Goal: Information Seeking & Learning: Learn about a topic

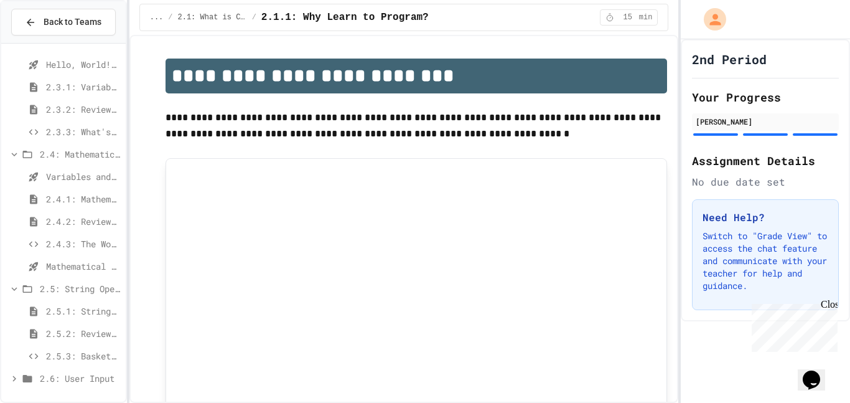
scroll to position [267, 0]
click at [73, 376] on span "2.7: Advanced Math" at bounding box center [80, 378] width 81 height 13
click at [75, 353] on span "2.6: User Input" at bounding box center [80, 355] width 81 height 13
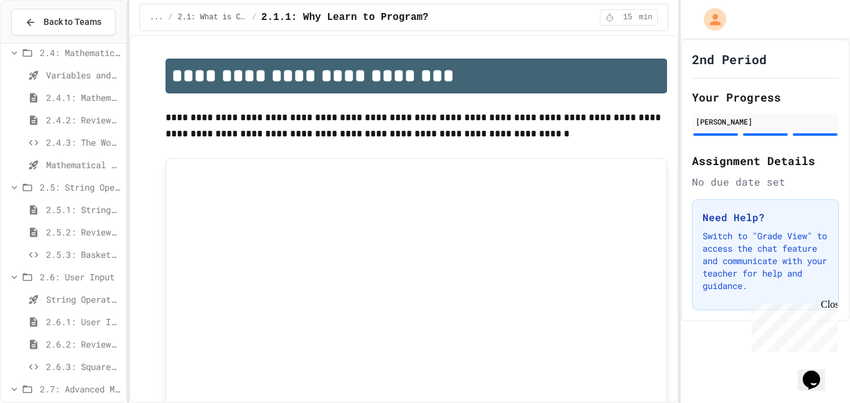
scroll to position [379, 0]
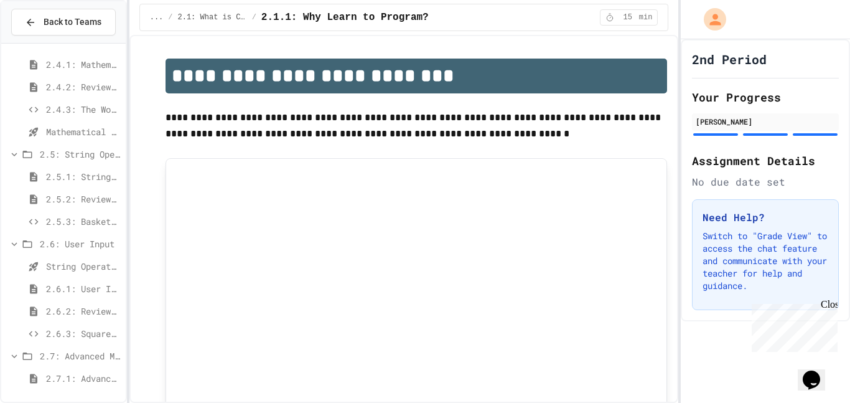
click at [73, 288] on span "2.6.1: User Input" at bounding box center [83, 288] width 75 height 13
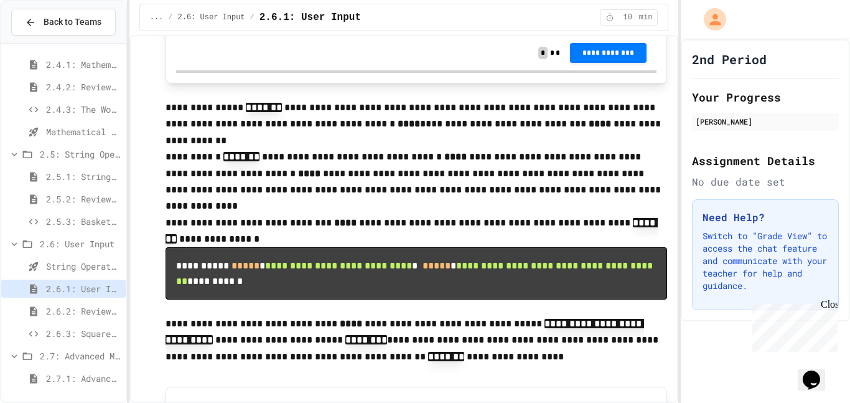
scroll to position [1023, 0]
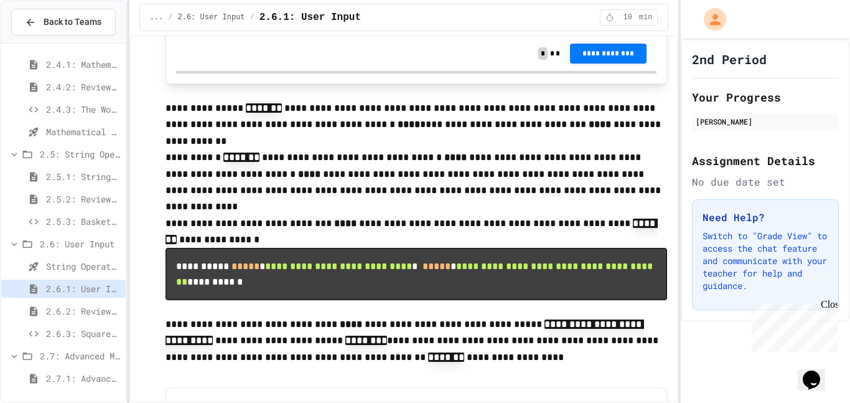
click at [272, 91] on p at bounding box center [417, 92] width 502 height 16
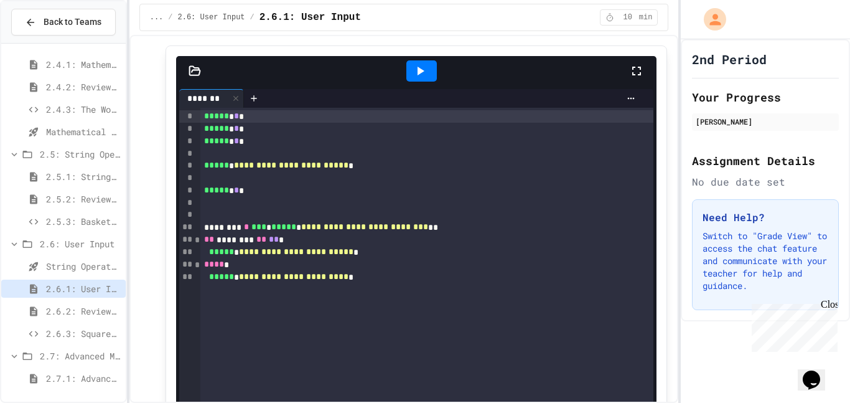
scroll to position [501, 0]
click at [430, 78] on div at bounding box center [422, 71] width 31 height 21
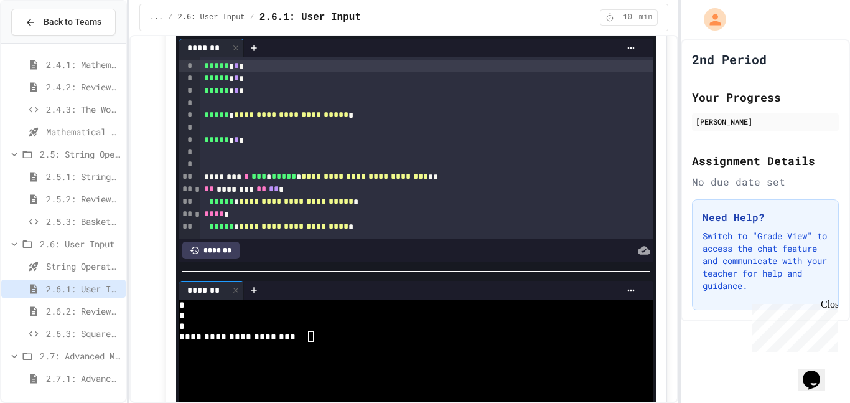
scroll to position [550, 0]
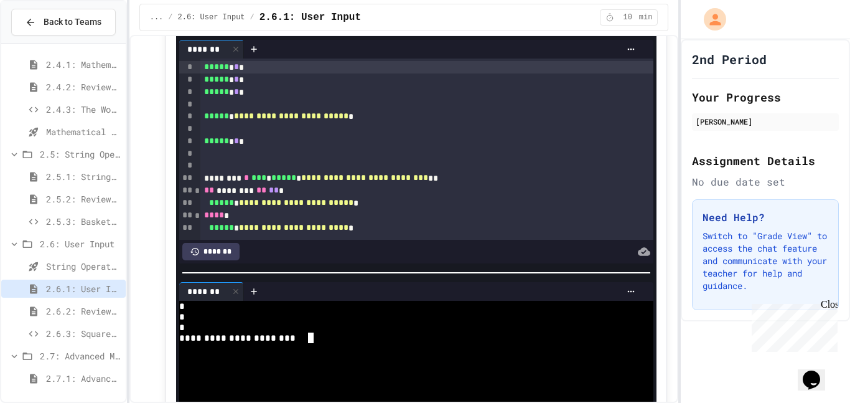
click at [313, 341] on textarea "Terminal input" at bounding box center [311, 337] width 6 height 11
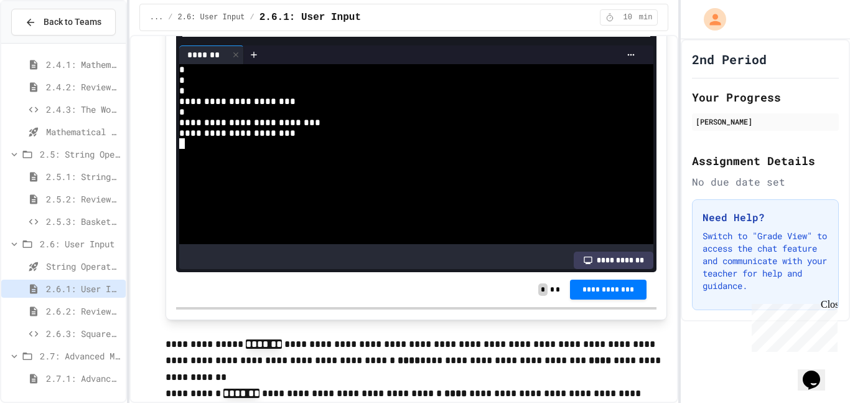
scroll to position [789, 0]
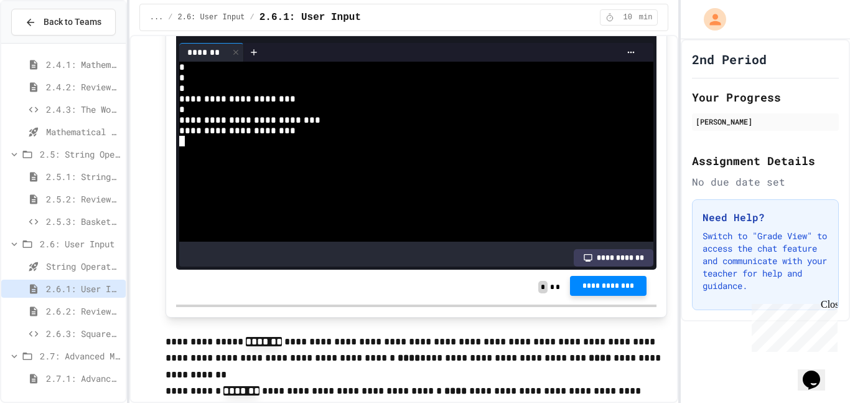
click at [596, 295] on button "**********" at bounding box center [608, 286] width 77 height 20
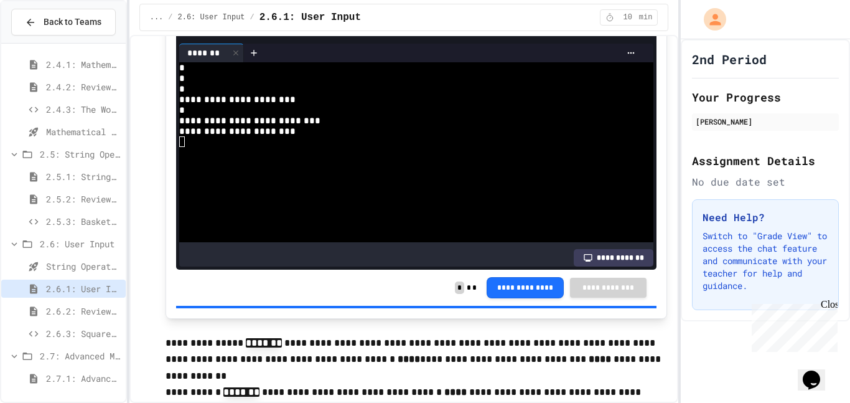
scroll to position [789, 0]
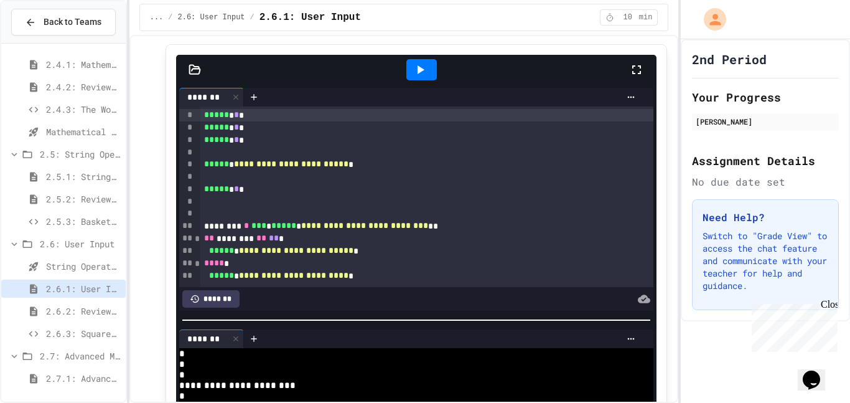
scroll to position [555, 0]
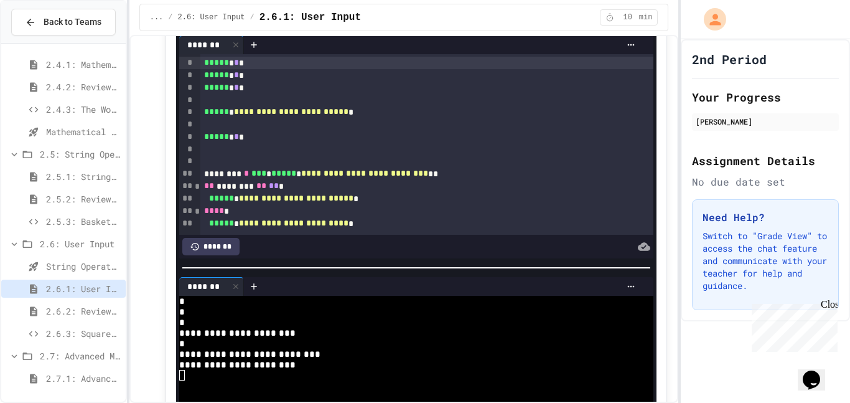
click at [355, 355] on div "**********" at bounding box center [411, 354] width 465 height 11
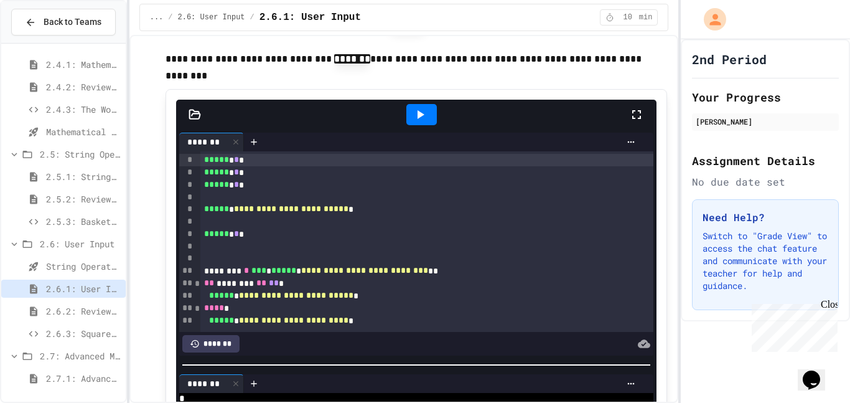
scroll to position [449, 0]
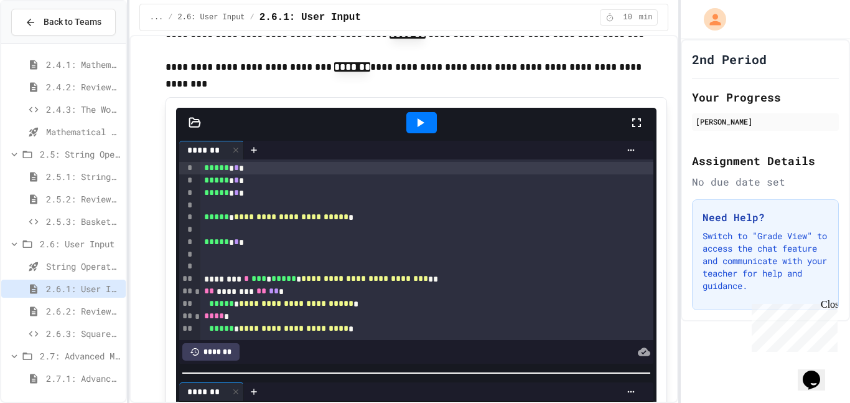
click at [413, 126] on icon at bounding box center [420, 122] width 15 height 15
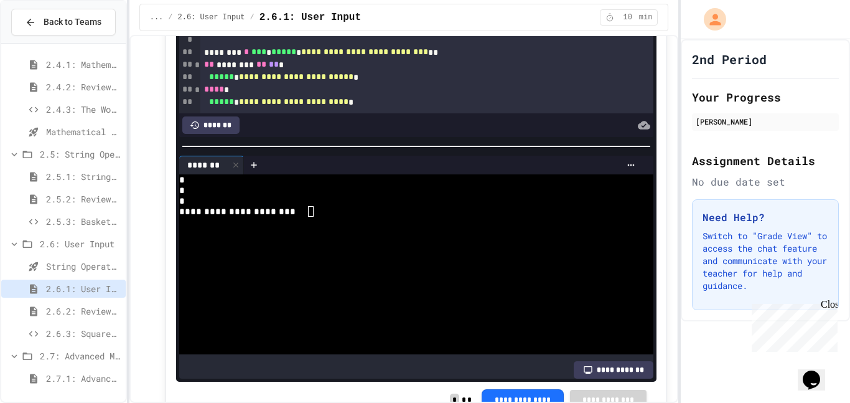
scroll to position [682, 0]
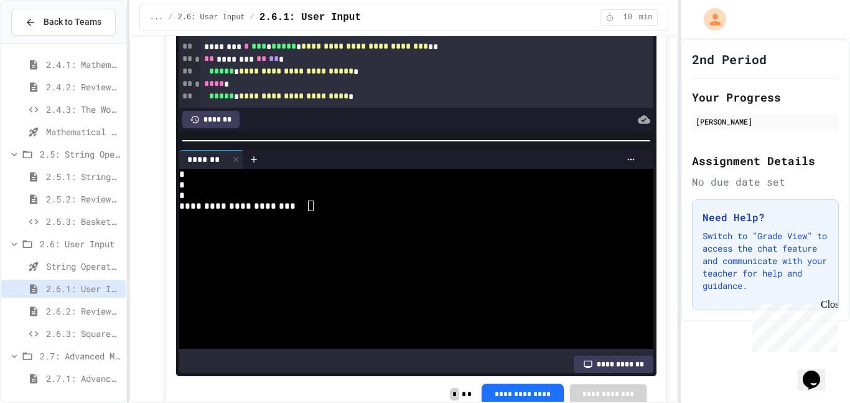
click at [308, 202] on textarea "Terminal input" at bounding box center [311, 205] width 6 height 11
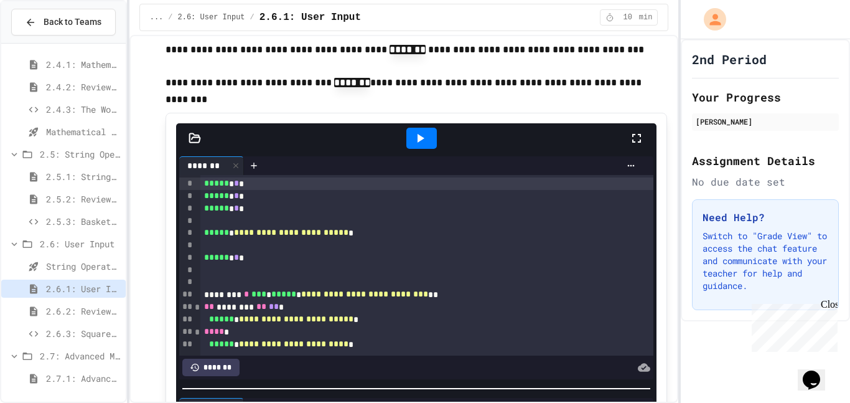
scroll to position [395, 0]
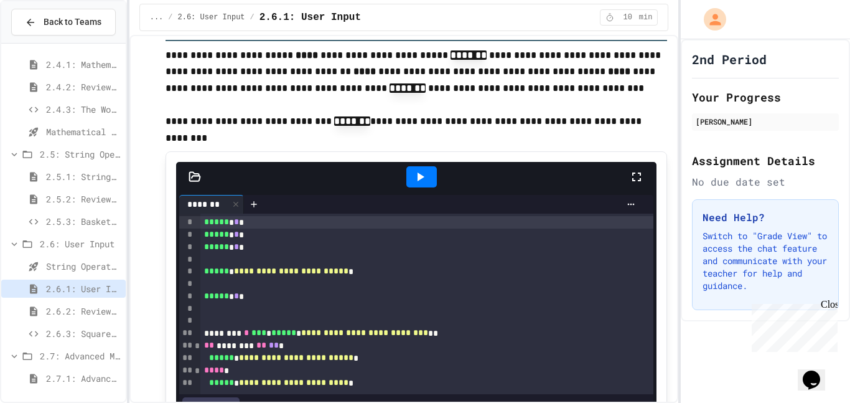
click at [414, 174] on icon at bounding box center [420, 176] width 15 height 15
click at [414, 174] on icon at bounding box center [409, 176] width 15 height 15
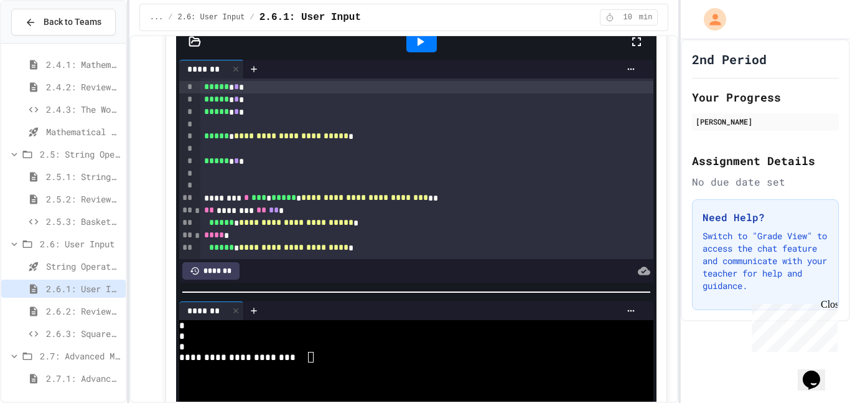
scroll to position [534, 0]
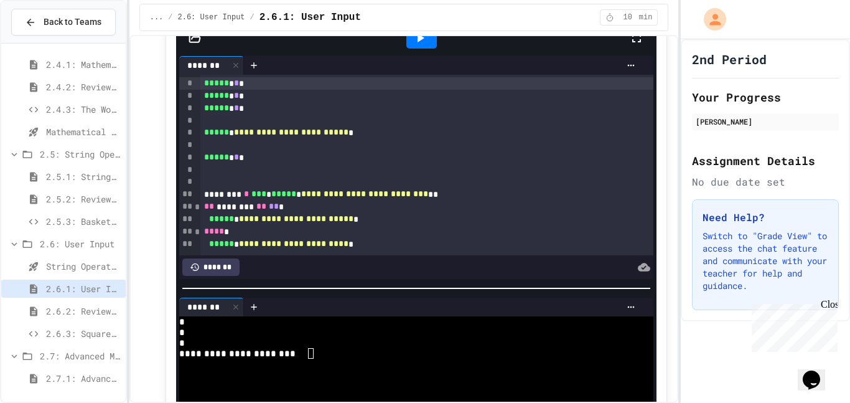
click at [420, 44] on icon at bounding box center [420, 38] width 15 height 15
click at [312, 350] on textarea "Terminal input" at bounding box center [311, 353] width 6 height 11
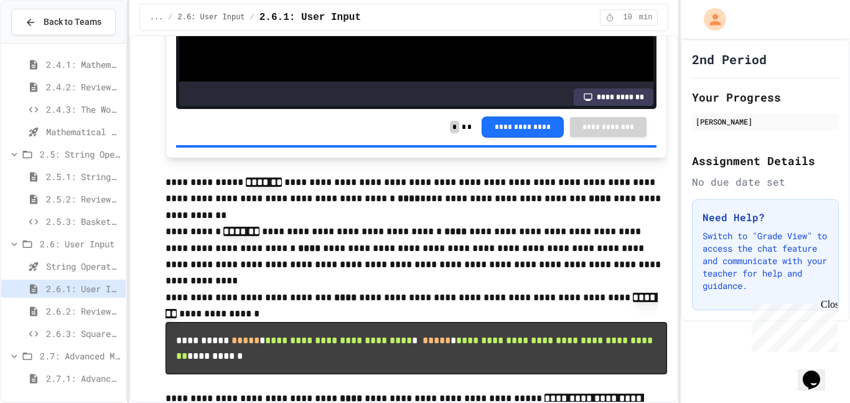
scroll to position [962, 0]
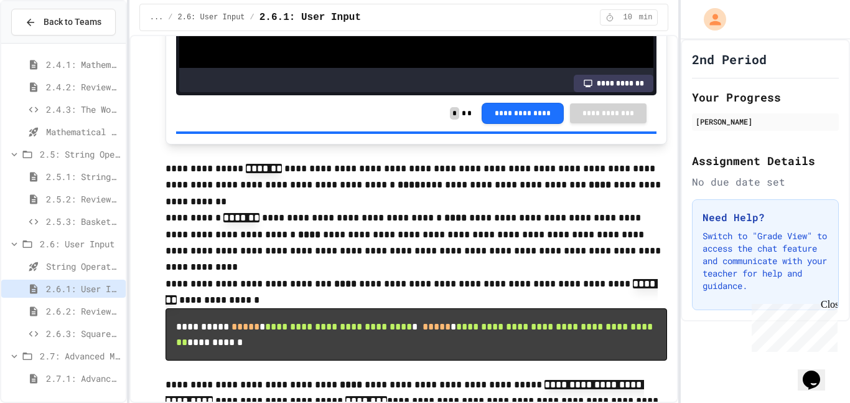
click at [217, 158] on p at bounding box center [417, 152] width 502 height 16
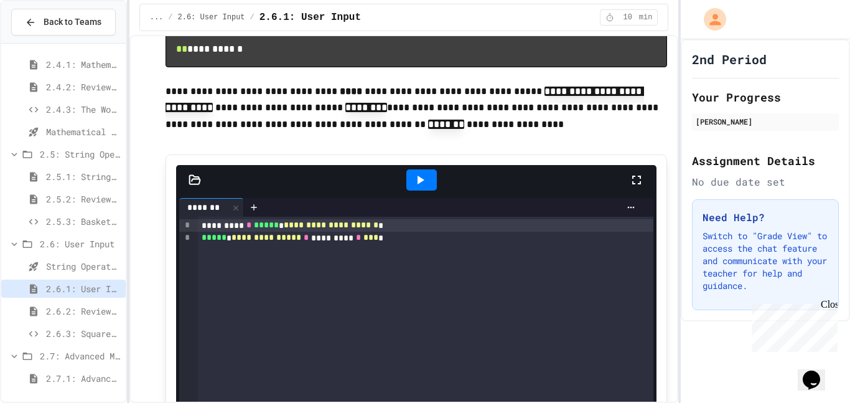
scroll to position [1251, 0]
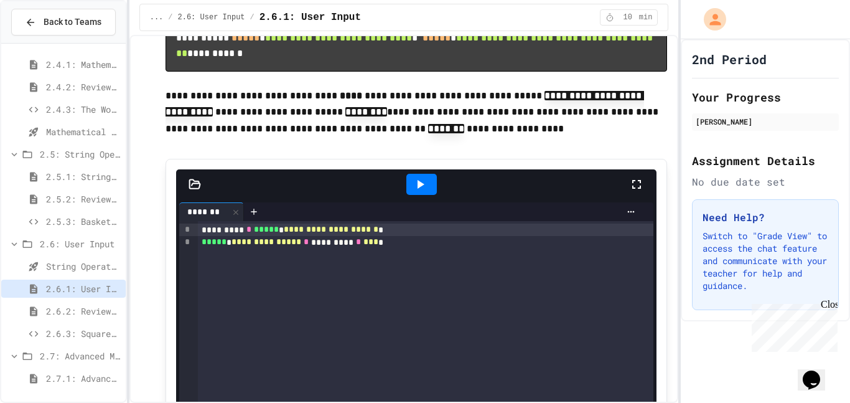
click at [431, 195] on div at bounding box center [422, 184] width 31 height 21
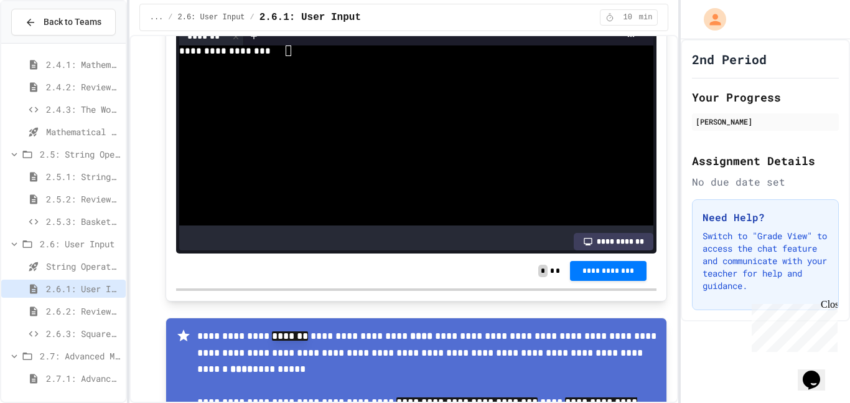
scroll to position [1668, 0]
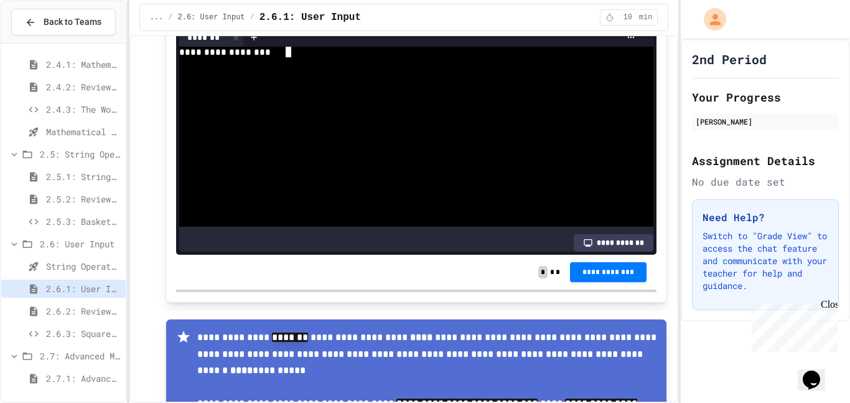
click at [289, 57] on textarea "Terminal input" at bounding box center [289, 52] width 6 height 11
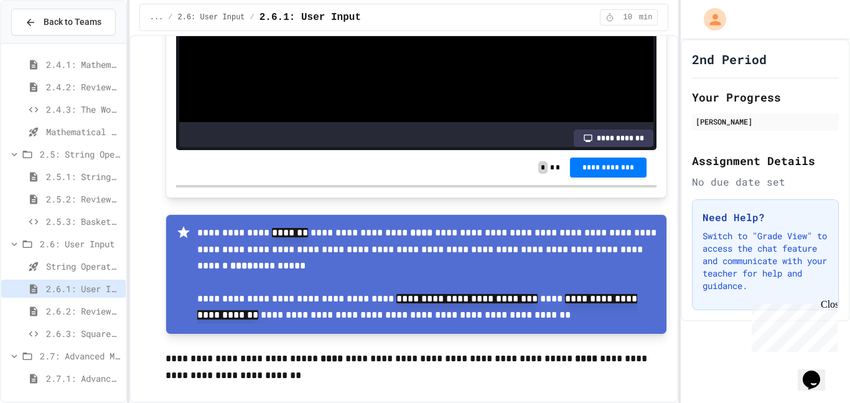
scroll to position [1741, 0]
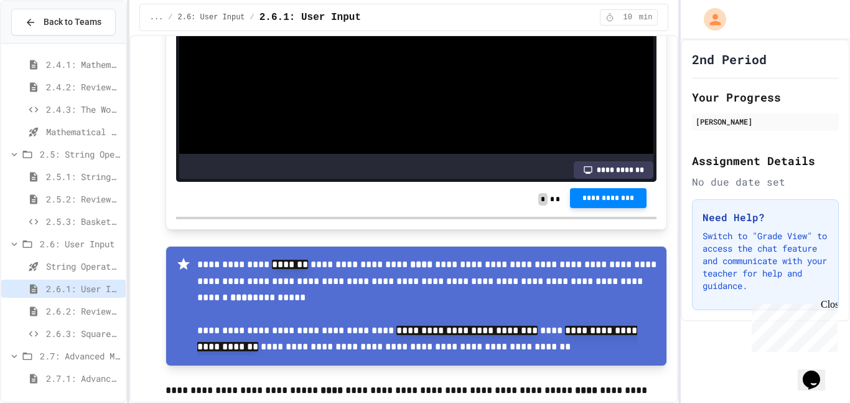
click at [594, 208] on button "**********" at bounding box center [608, 198] width 77 height 20
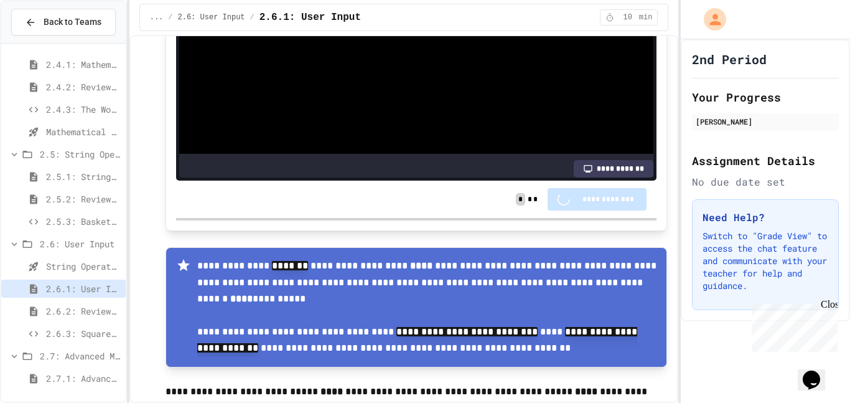
scroll to position [1740, 0]
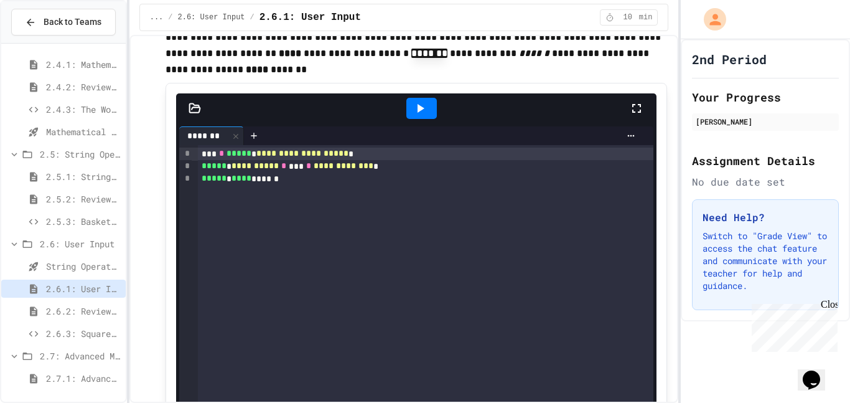
scroll to position [2165, 0]
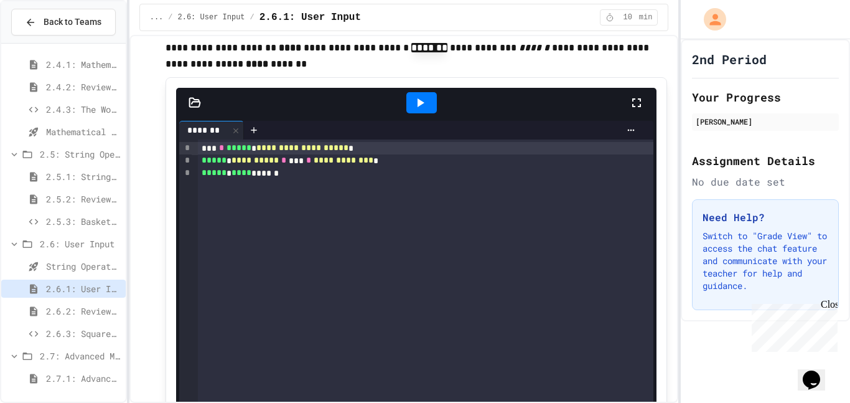
click at [418, 110] on icon at bounding box center [420, 102] width 15 height 15
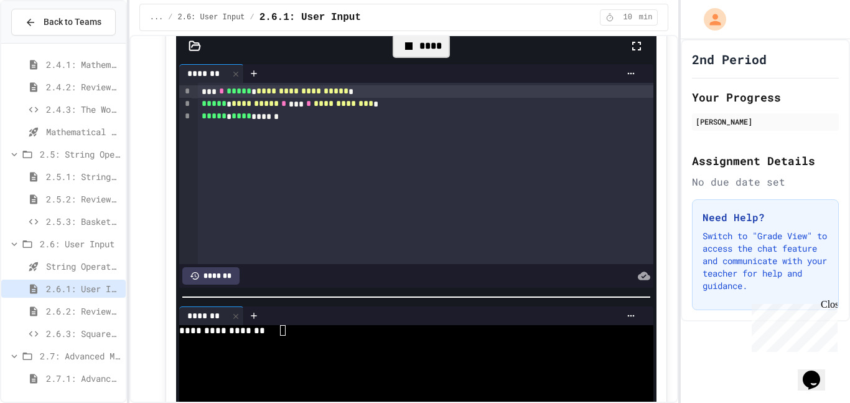
scroll to position [2221, 0]
click at [280, 336] on textarea "Terminal input" at bounding box center [283, 331] width 6 height 11
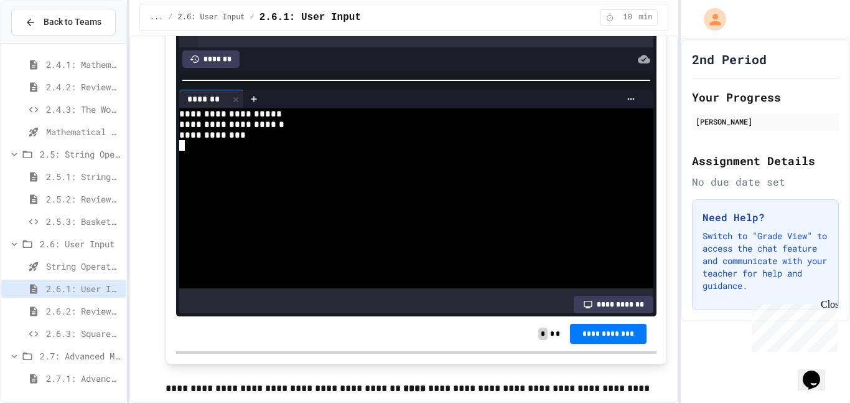
scroll to position [2438, 0]
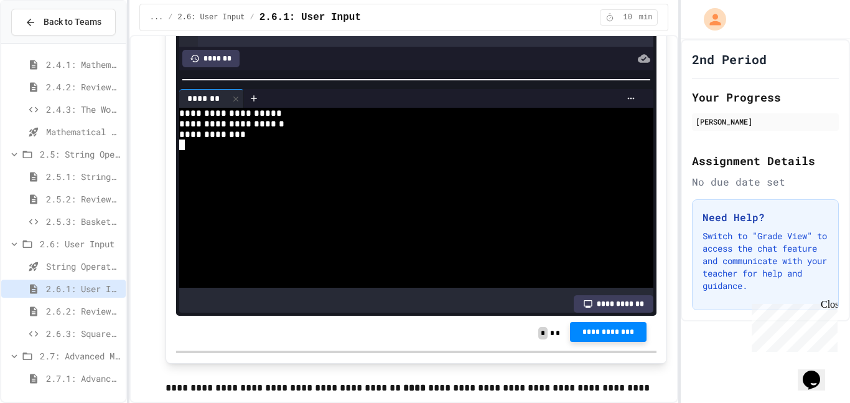
click at [586, 342] on button "**********" at bounding box center [608, 332] width 77 height 20
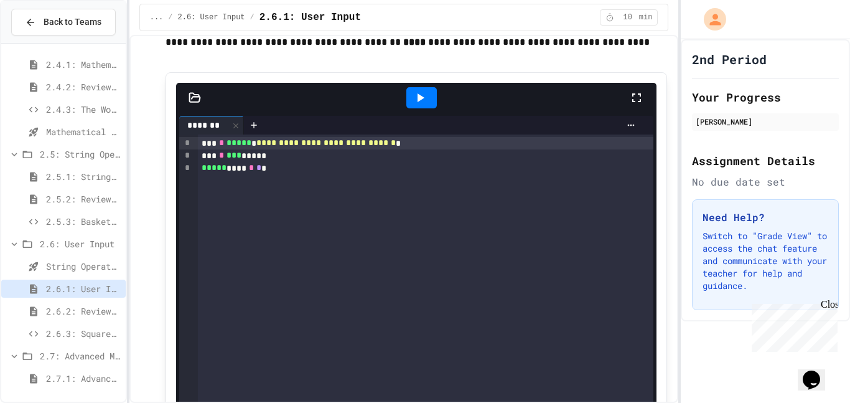
scroll to position [2781, 0]
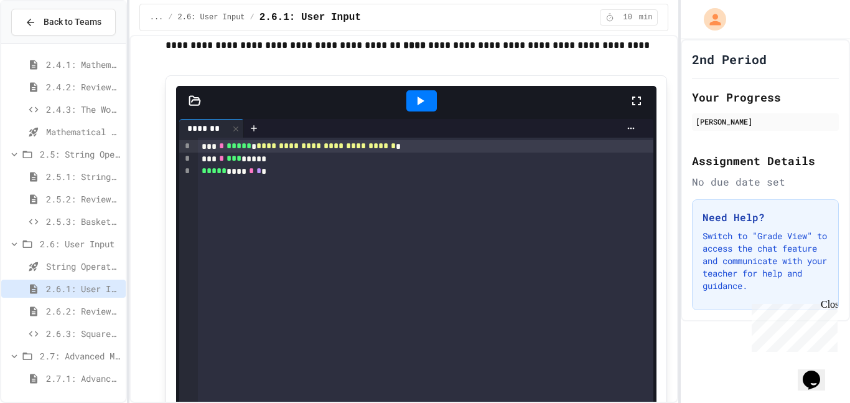
click at [415, 108] on icon at bounding box center [420, 100] width 15 height 15
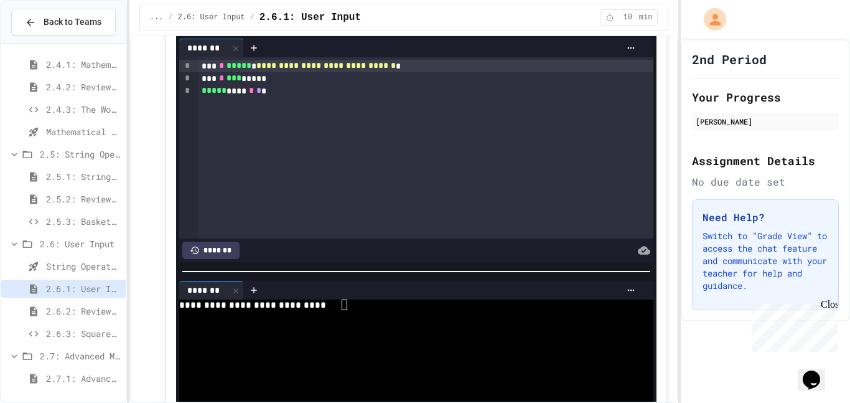
scroll to position [2867, 0]
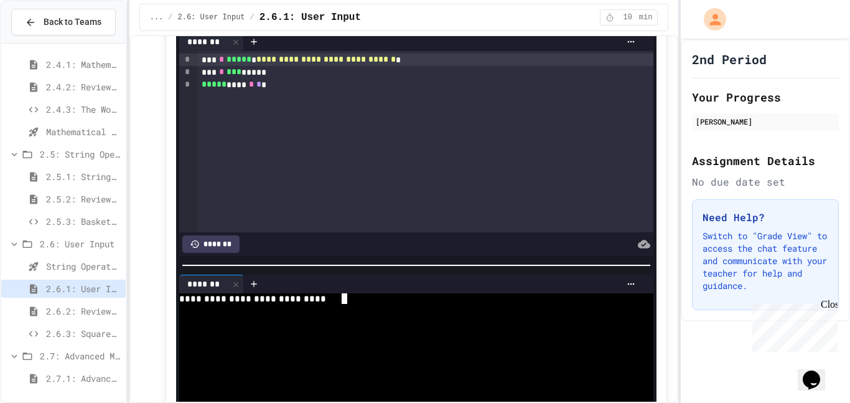
click at [344, 304] on textarea "Terminal input" at bounding box center [345, 298] width 6 height 11
click at [247, 314] on div "*" at bounding box center [411, 309] width 465 height 11
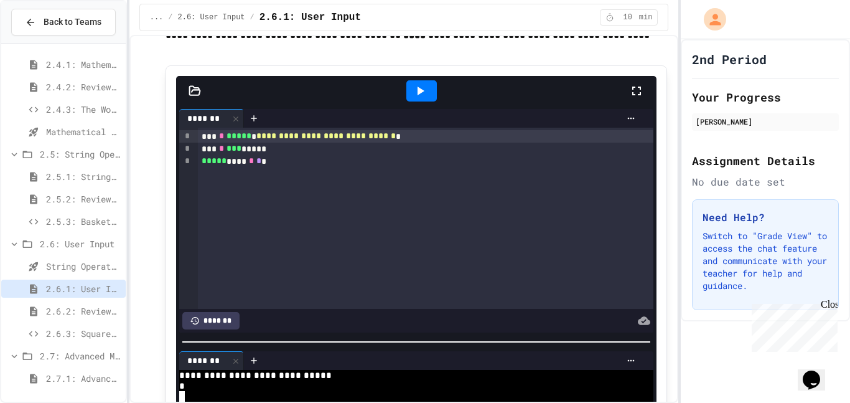
scroll to position [2781, 0]
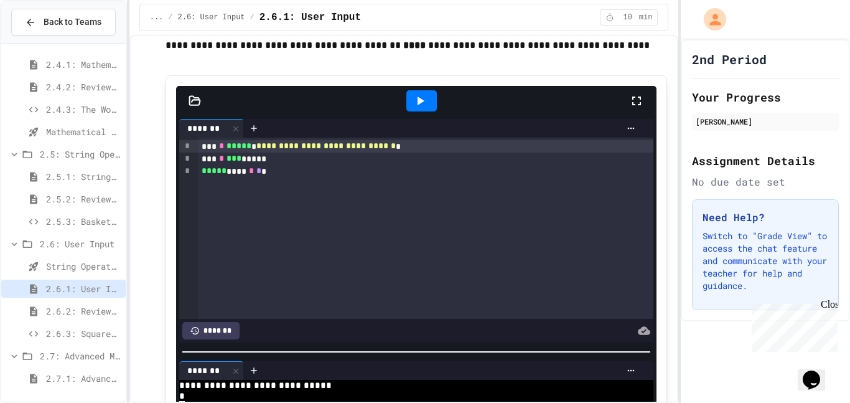
click at [411, 110] on div at bounding box center [422, 100] width 31 height 21
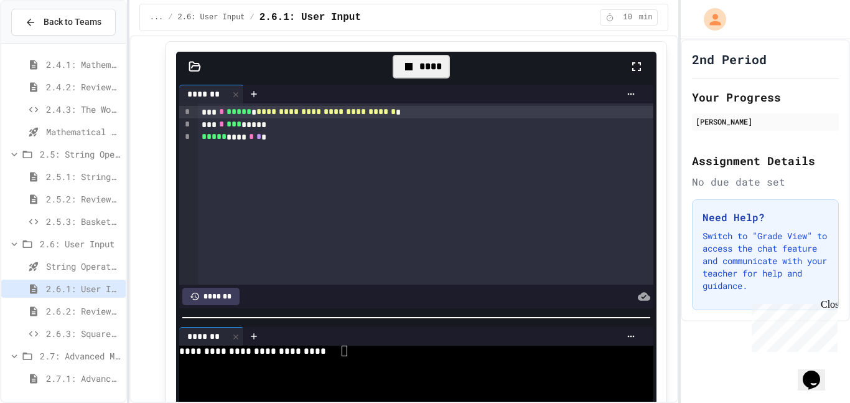
scroll to position [2814, 0]
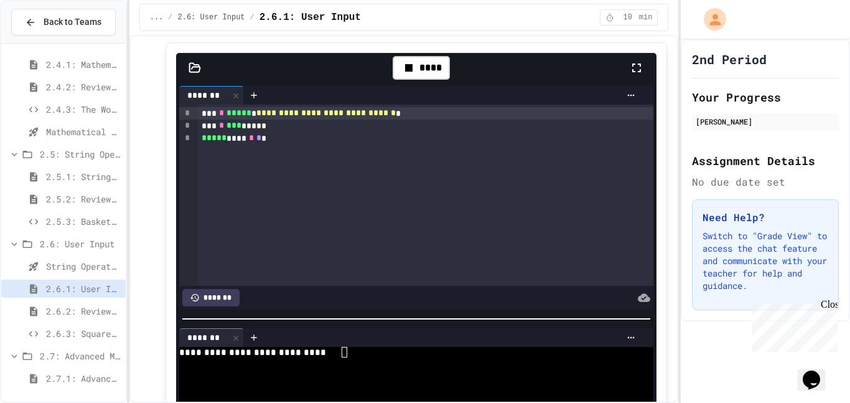
click at [344, 357] on textarea "Terminal input" at bounding box center [345, 352] width 6 height 11
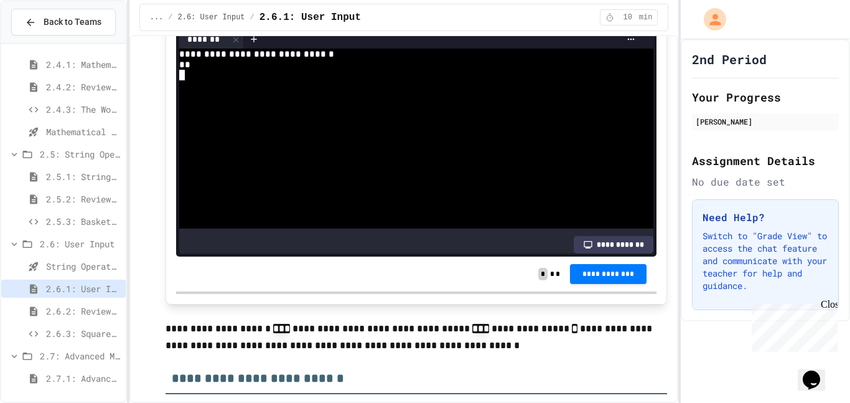
scroll to position [3111, 0]
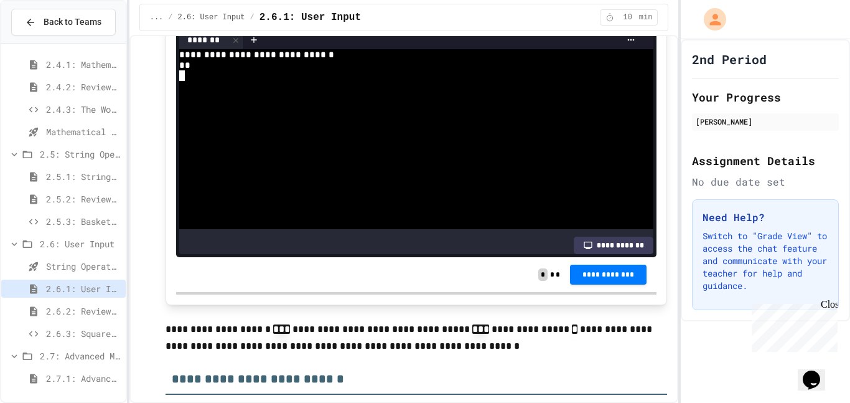
click at [187, 81] on div at bounding box center [411, 75] width 465 height 11
click at [580, 283] on button "**********" at bounding box center [608, 273] width 77 height 20
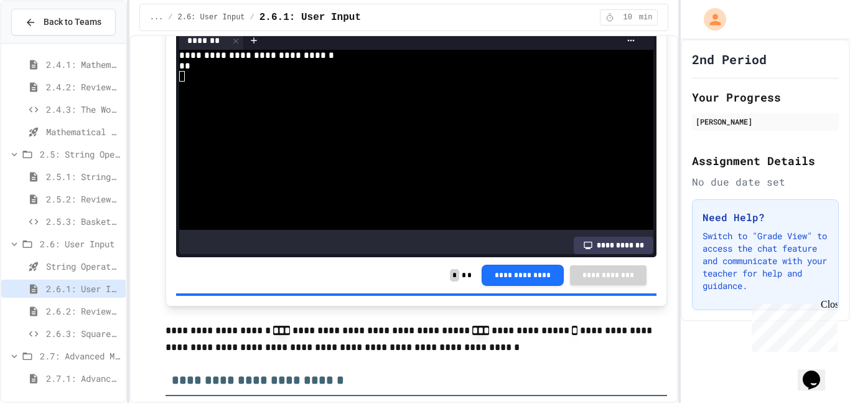
scroll to position [3111, 0]
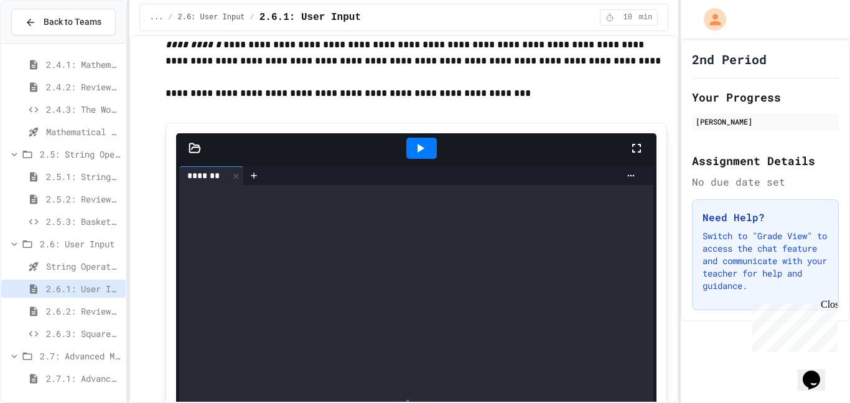
scroll to position [4028, 0]
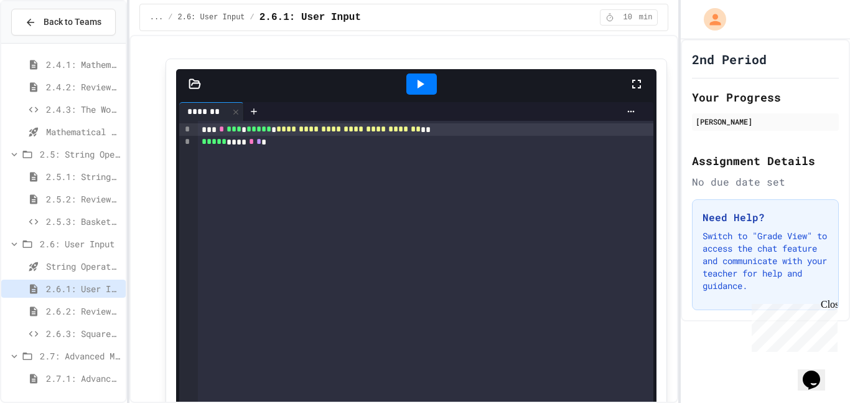
click at [418, 92] on icon at bounding box center [420, 84] width 15 height 15
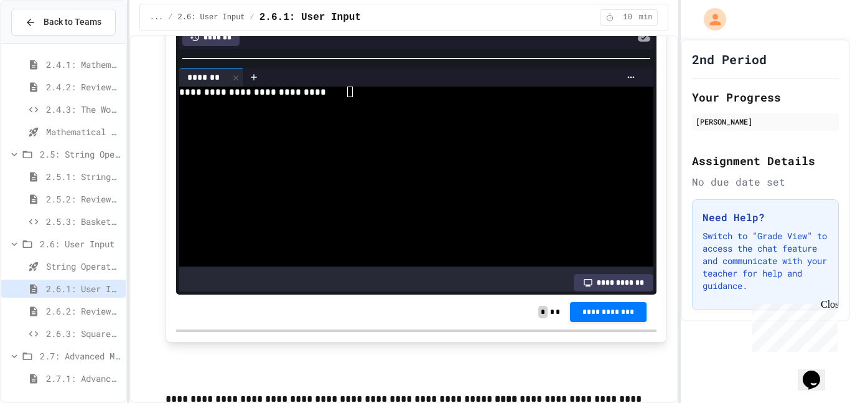
scroll to position [4307, 0]
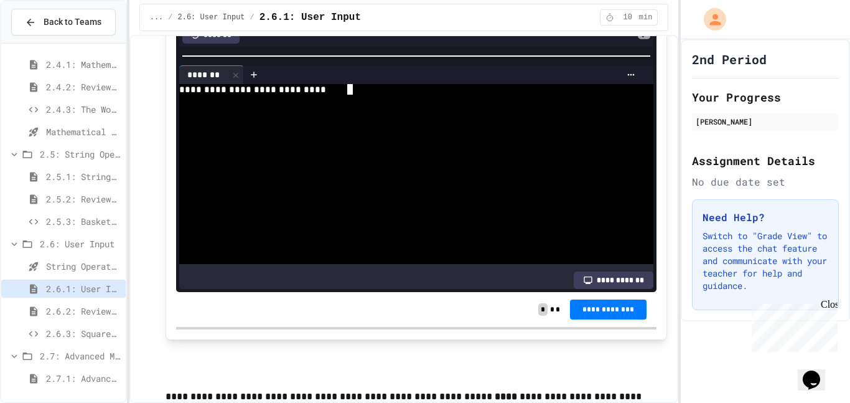
click at [348, 95] on textarea "Terminal input" at bounding box center [350, 89] width 6 height 11
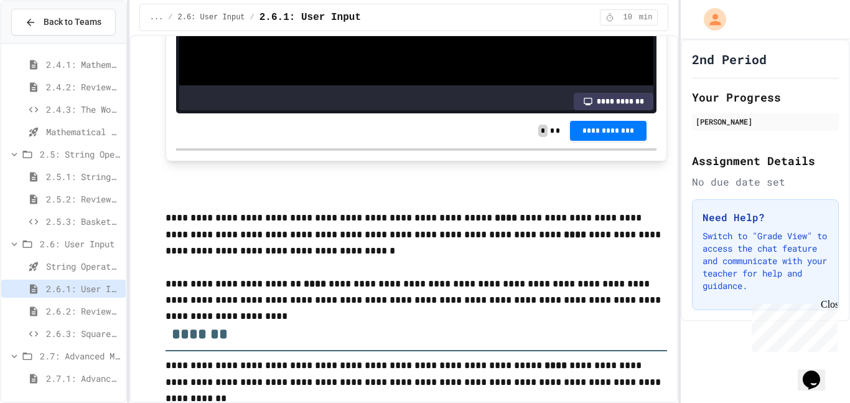
scroll to position [4484, 0]
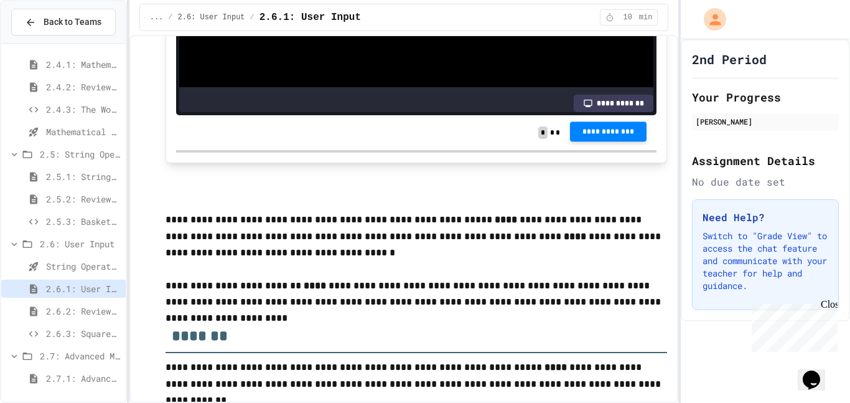
click at [620, 136] on span "**********" at bounding box center [608, 131] width 57 height 10
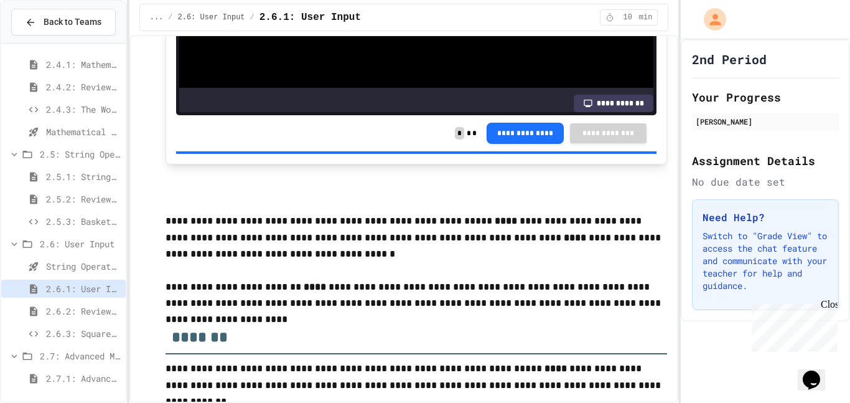
scroll to position [4483, 0]
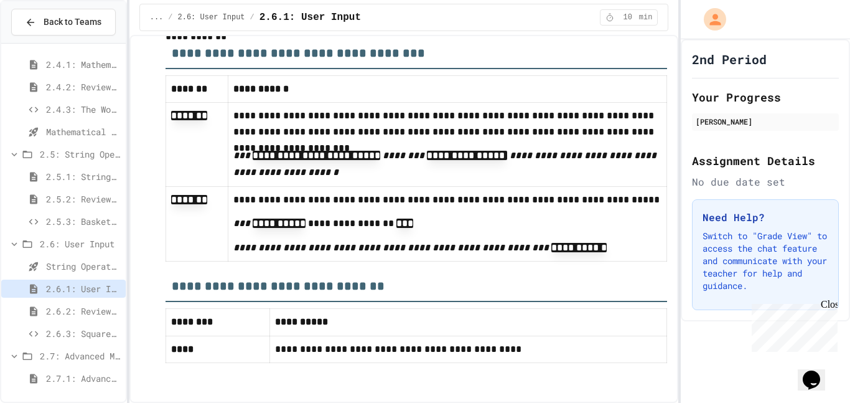
scroll to position [4897, 0]
click at [77, 380] on span "2.7.1: Advanced Math" at bounding box center [83, 378] width 75 height 13
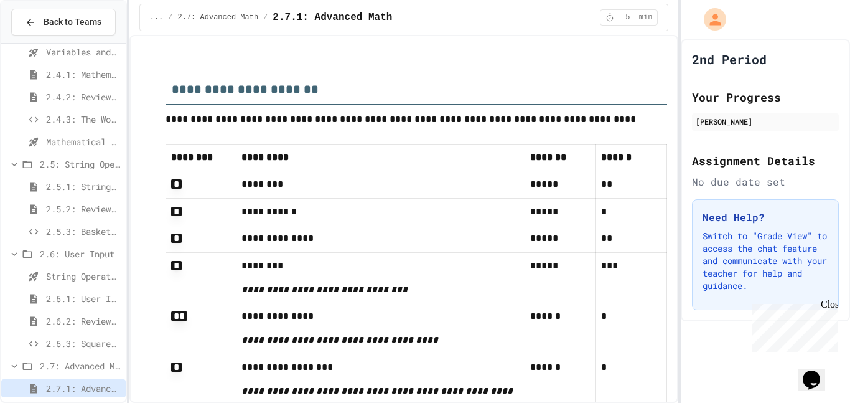
scroll to position [161, 0]
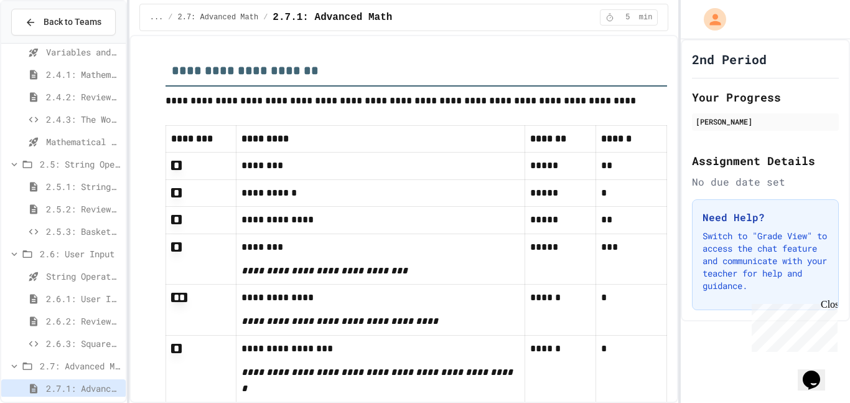
click at [59, 317] on span "2.6.2: Review - User Input" at bounding box center [83, 320] width 75 height 13
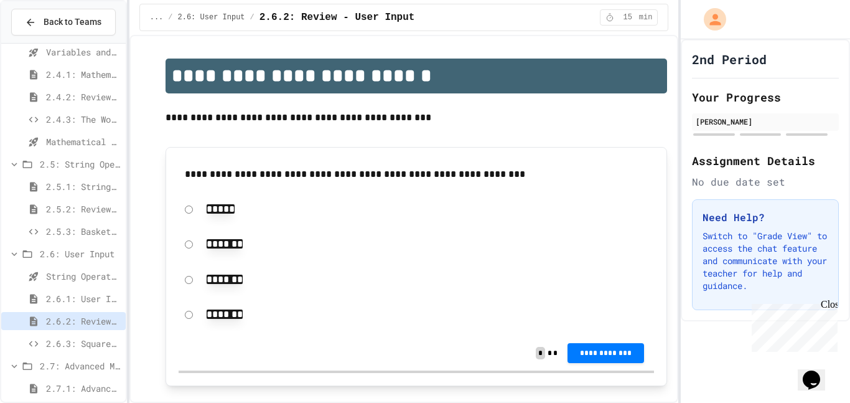
click at [219, 284] on code "*******" at bounding box center [225, 279] width 36 height 9
click at [620, 347] on button "**********" at bounding box center [606, 352] width 77 height 20
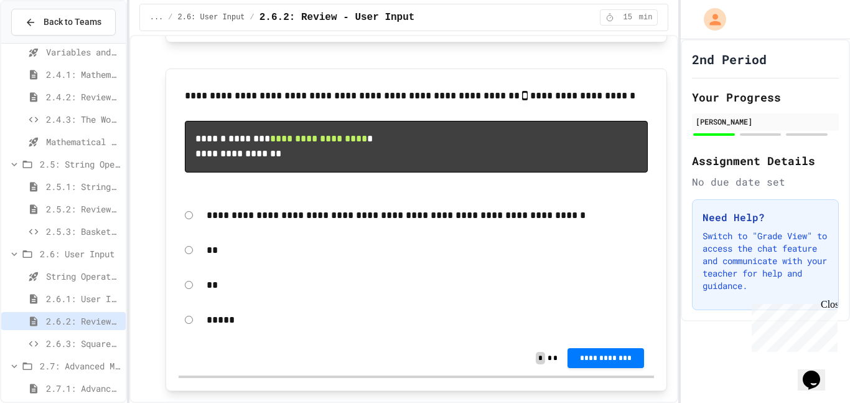
scroll to position [342, 0]
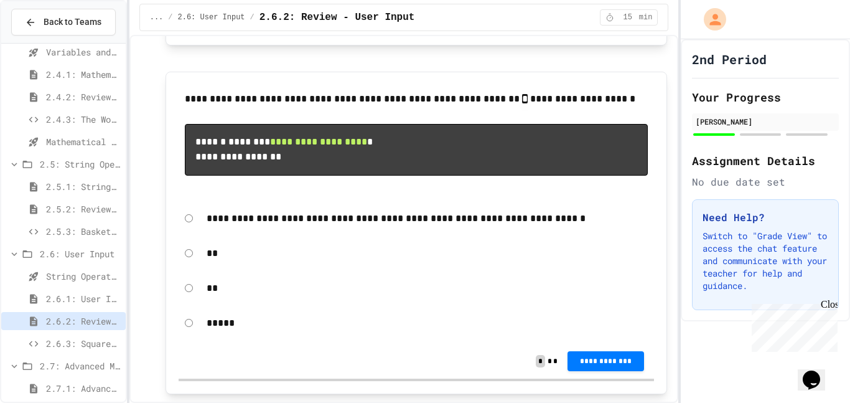
click at [223, 286] on p "**" at bounding box center [428, 288] width 442 height 16
click at [203, 291] on div "**" at bounding box center [427, 288] width 454 height 29
click at [214, 290] on p "**" at bounding box center [428, 288] width 442 height 16
click at [590, 370] on div "**********" at bounding box center [606, 361] width 77 height 20
click at [590, 367] on button "**********" at bounding box center [606, 360] width 77 height 20
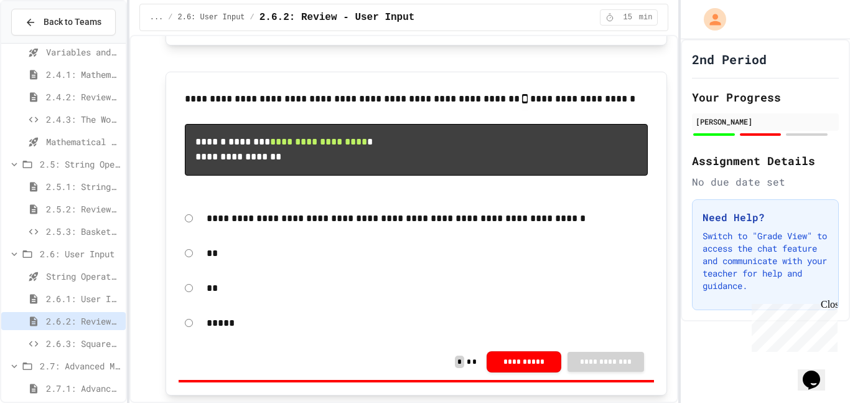
click at [488, 365] on button "**********" at bounding box center [524, 360] width 75 height 21
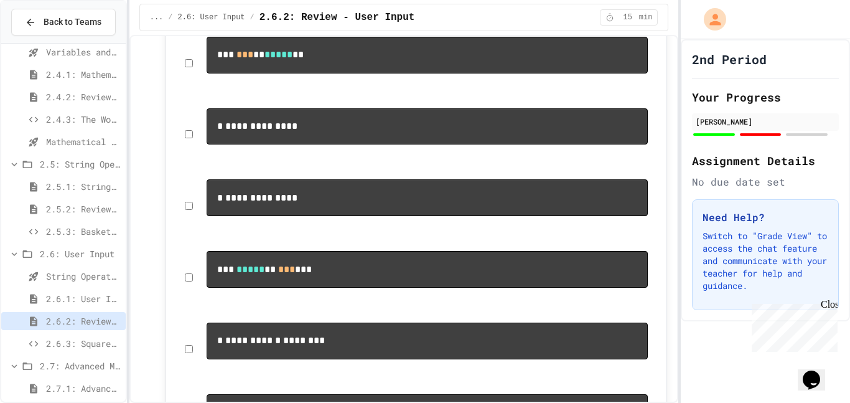
scroll to position [782, 0]
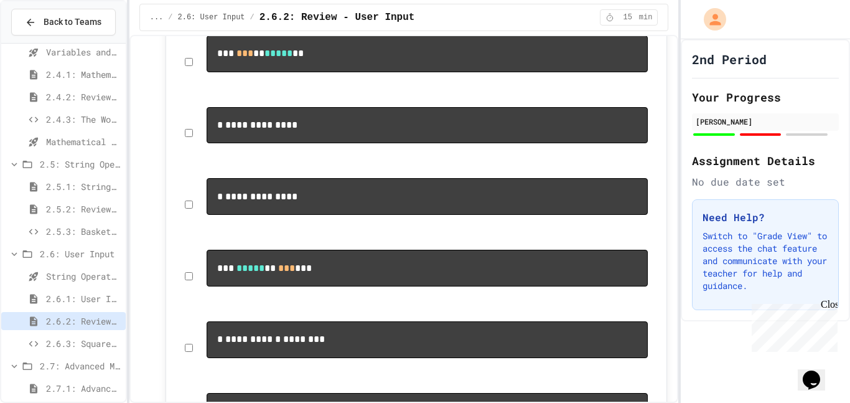
click at [296, 194] on code "**********" at bounding box center [257, 196] width 80 height 9
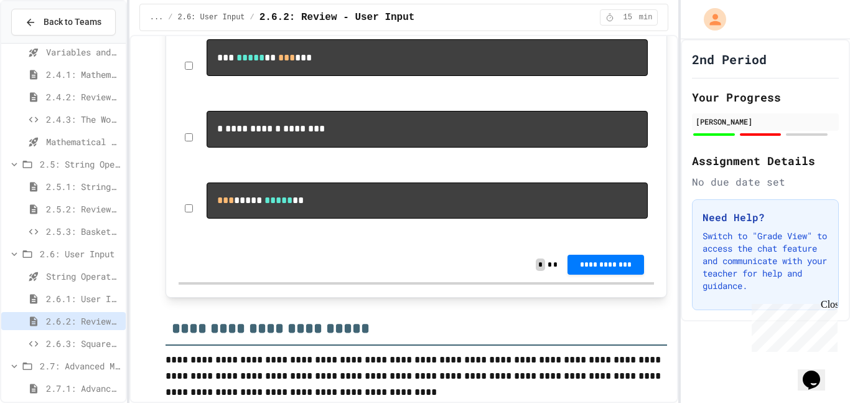
scroll to position [997, 0]
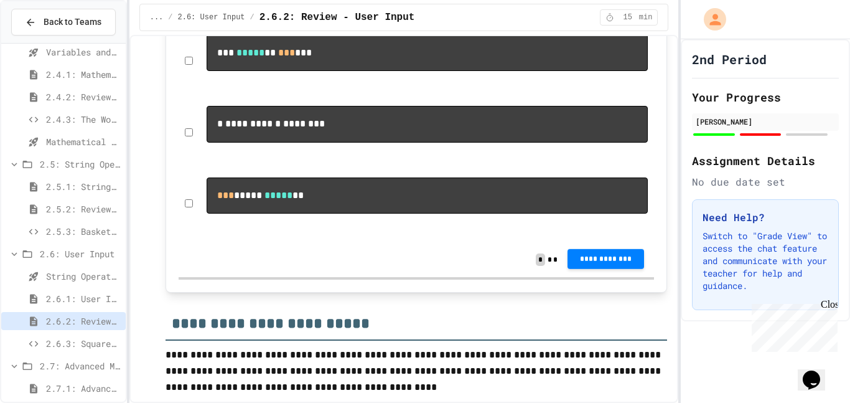
click at [608, 264] on span "**********" at bounding box center [606, 259] width 57 height 10
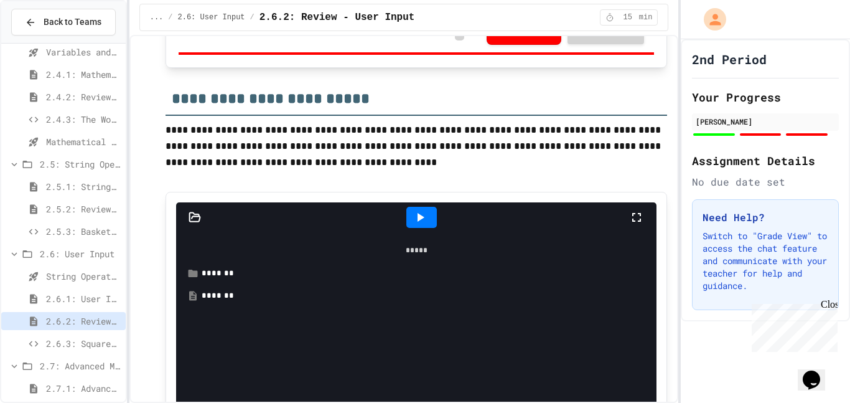
scroll to position [1217, 0]
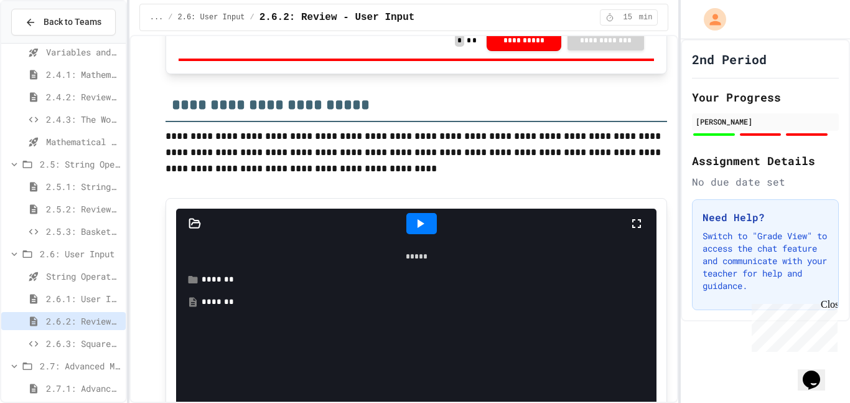
click at [68, 335] on div "2.6.3: Squares and Circles" at bounding box center [63, 343] width 125 height 18
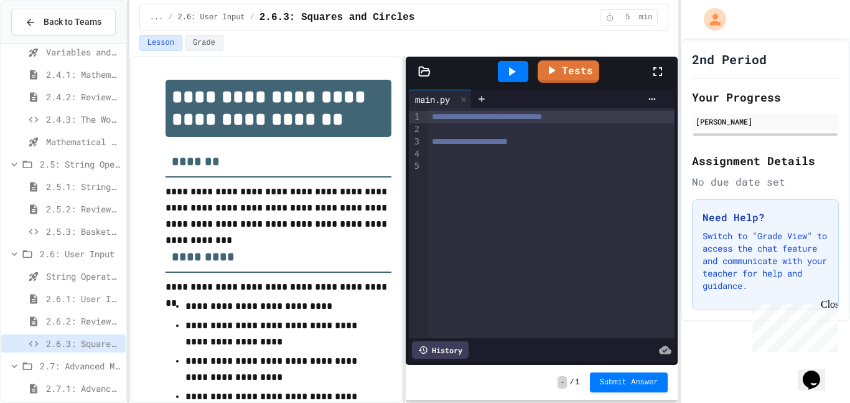
click at [57, 369] on span "2.7: Advanced Math" at bounding box center [80, 365] width 81 height 13
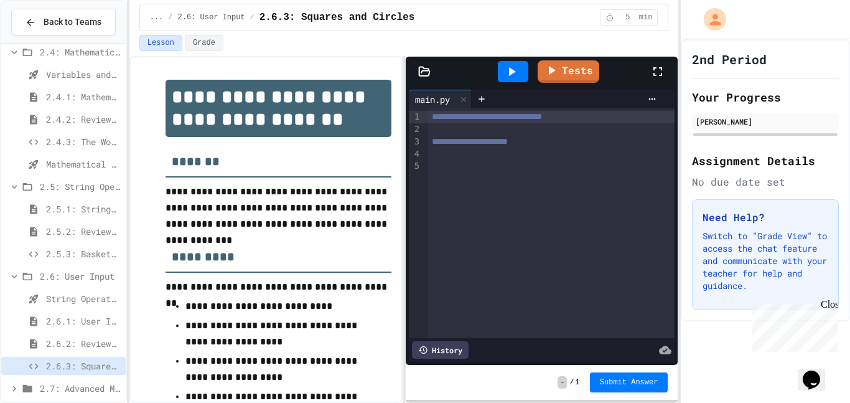
click at [49, 391] on span "2.7: Advanced Math" at bounding box center [80, 388] width 81 height 13
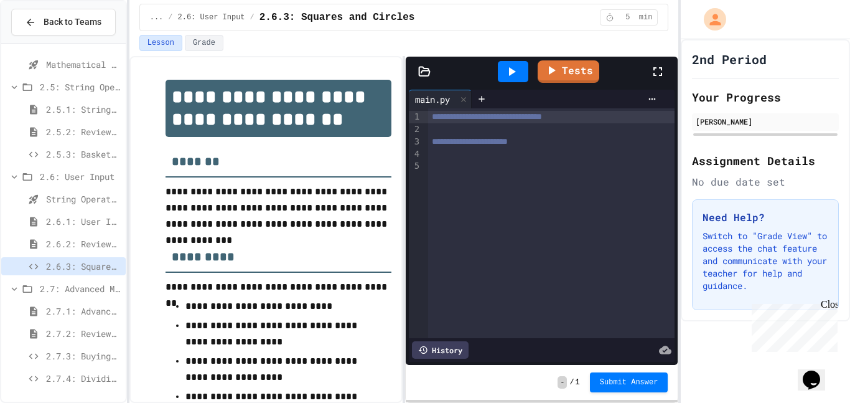
click at [80, 314] on span "2.7.1: Advanced Math" at bounding box center [83, 310] width 75 height 13
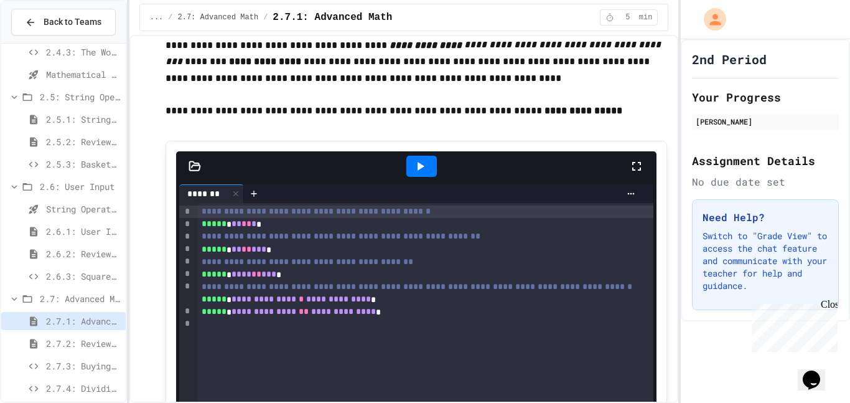
scroll to position [834, 0]
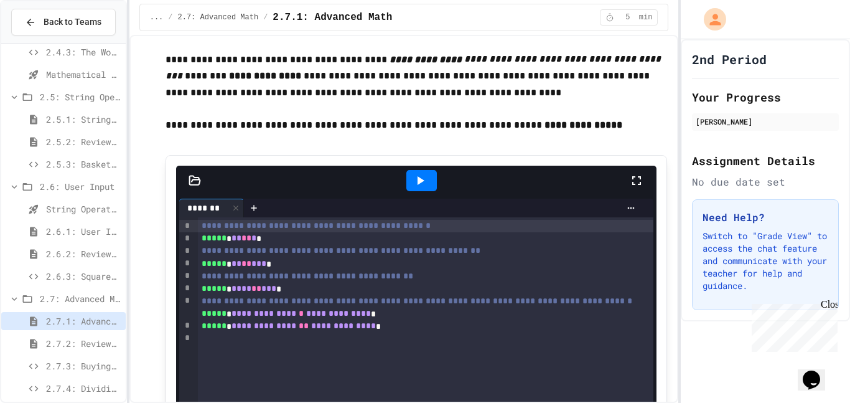
click at [426, 173] on icon at bounding box center [420, 180] width 15 height 15
